Goal: Download file/media

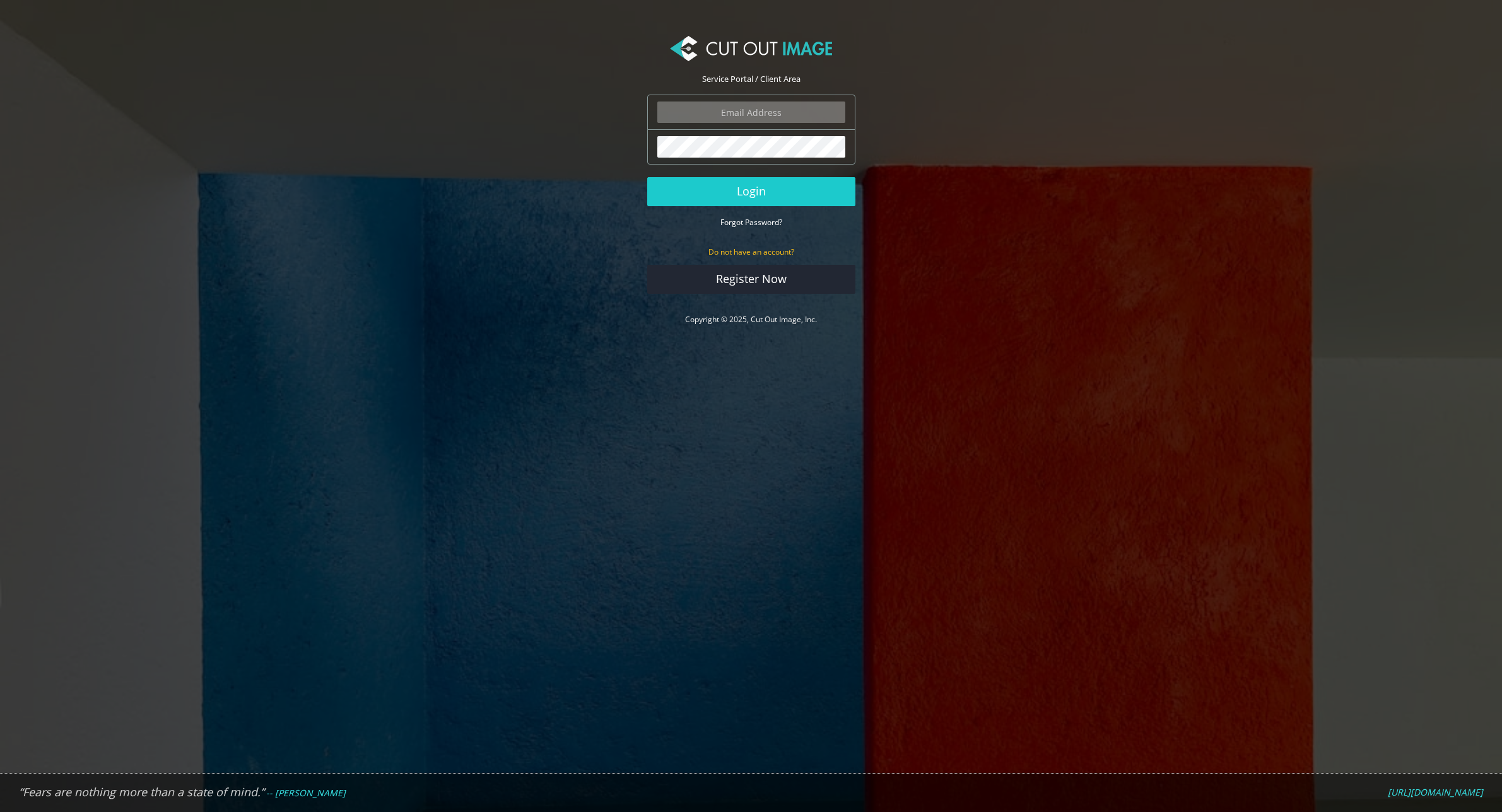
click at [743, 111] on input "email" at bounding box center [751, 112] width 188 height 22
type input "javier@ezinflatables.com"
click at [740, 190] on button "Login" at bounding box center [751, 191] width 208 height 29
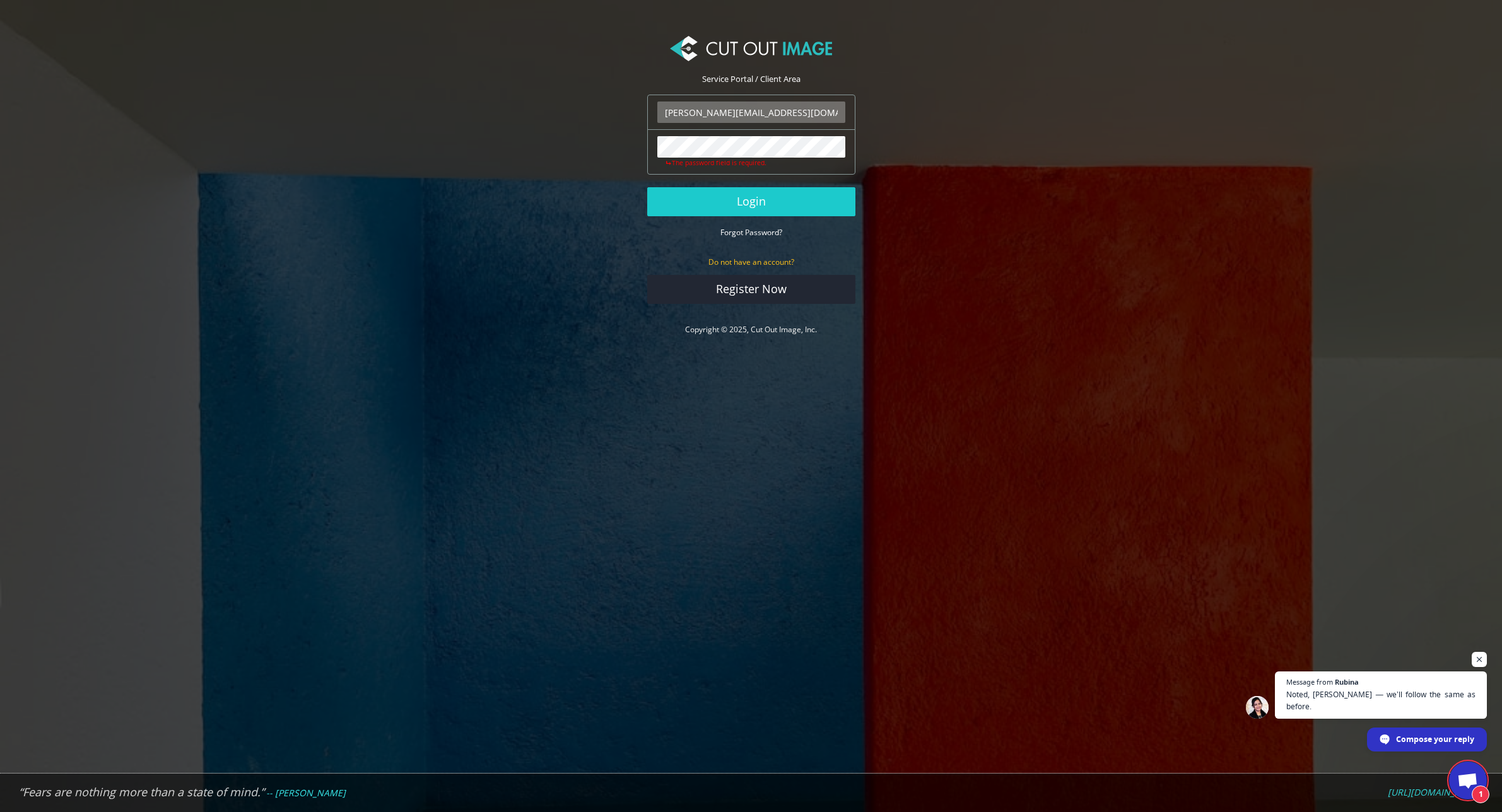
click at [0, 811] on nordpass-autofill-portal at bounding box center [0, 812] width 0 height 0
click at [742, 197] on button "Login" at bounding box center [751, 201] width 208 height 29
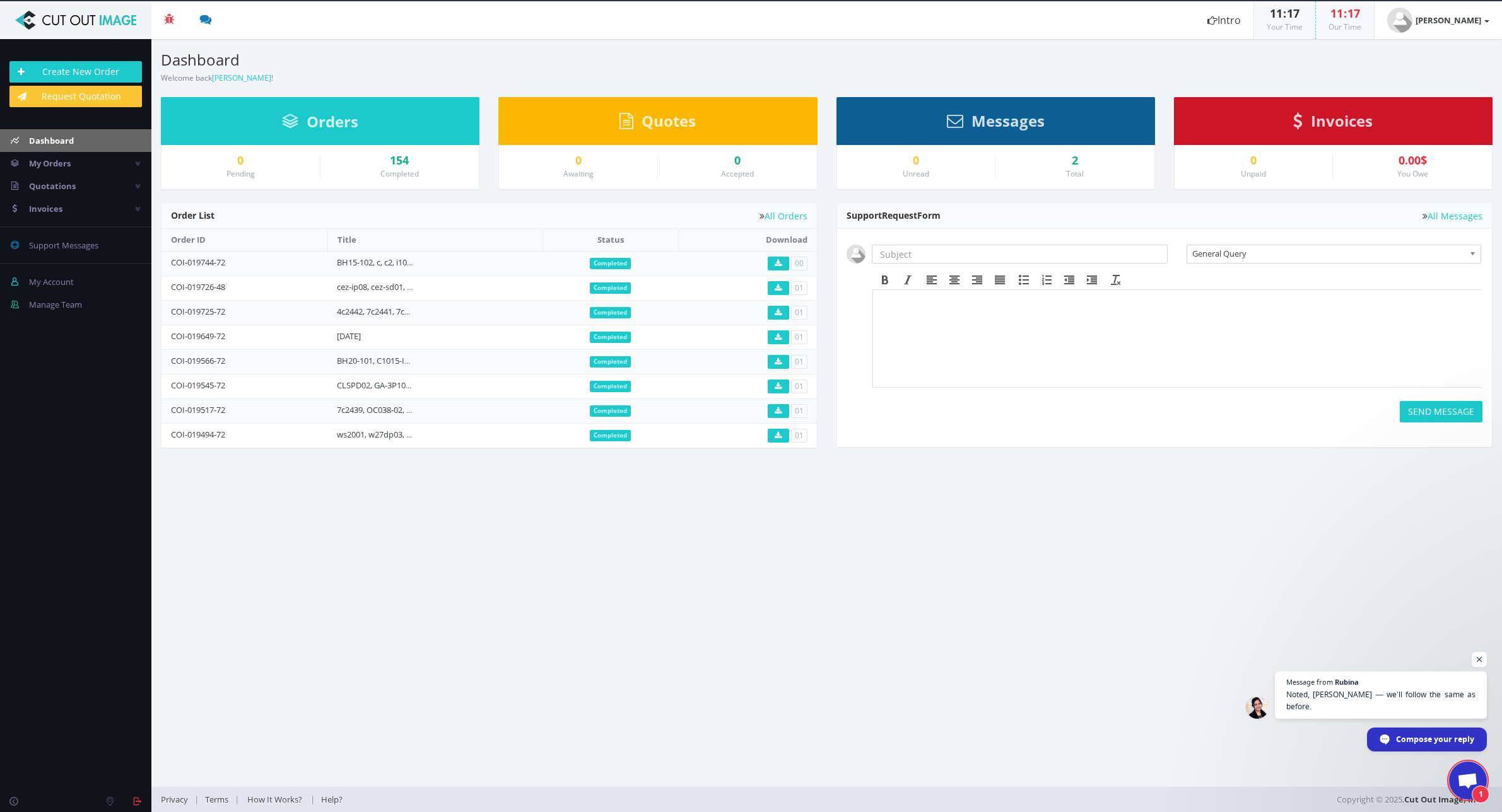
scroll to position [285, 0]
drag, startPoint x: 909, startPoint y: 623, endPoint x: 1116, endPoint y: 217, distance: 455.7
click at [909, 623] on section "Dashboard Welcome back [PERSON_NAME] ! Create New Order Welcome [PERSON_NAME] !…" at bounding box center [826, 413] width 1350 height 748
